Goal: Navigation & Orientation: Find specific page/section

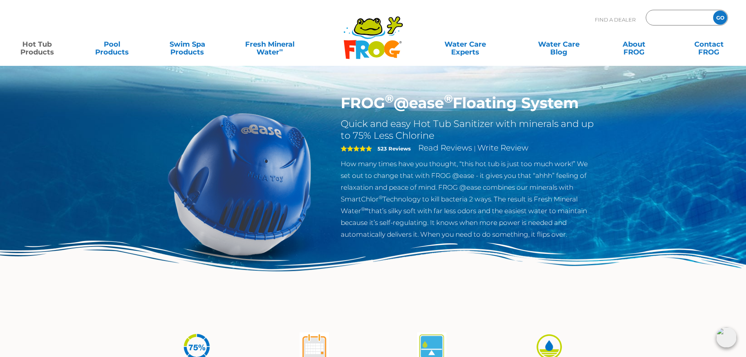
click at [662, 15] on input "Zip Code Form" at bounding box center [678, 17] width 53 height 11
type input "99516"
click at [713, 11] on input "GO" at bounding box center [720, 18] width 14 height 14
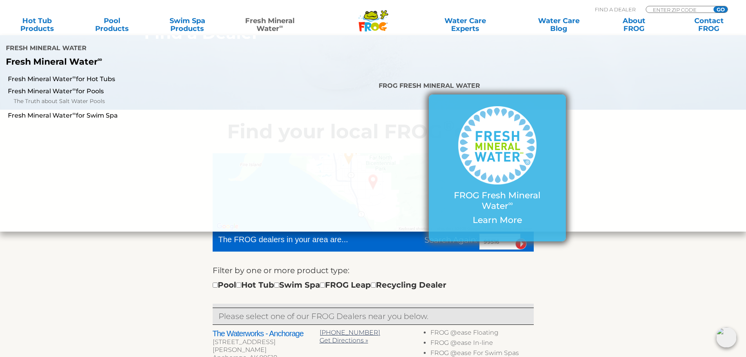
scroll to position [157, 0]
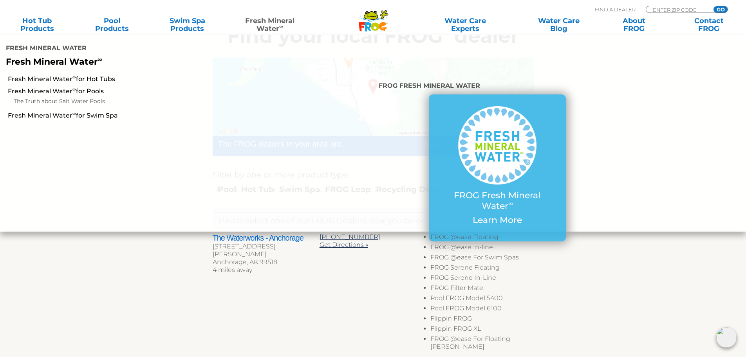
click at [642, 265] on section "Find your local FROG ® dealer ← Move left → Move right ↑ Move up ↓ Move down + …" at bounding box center [373, 288] width 746 height 549
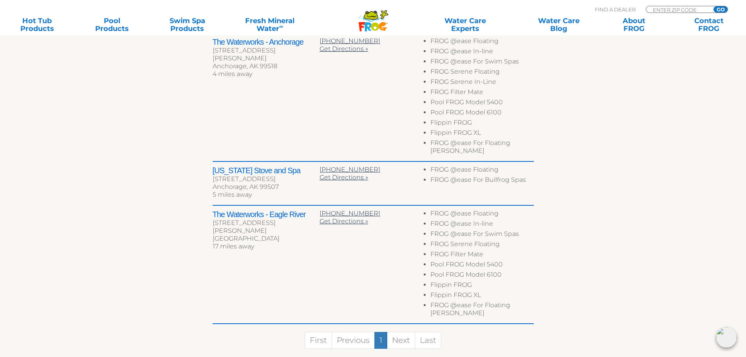
scroll to position [313, 0]
